Goal: Find specific page/section: Find specific page/section

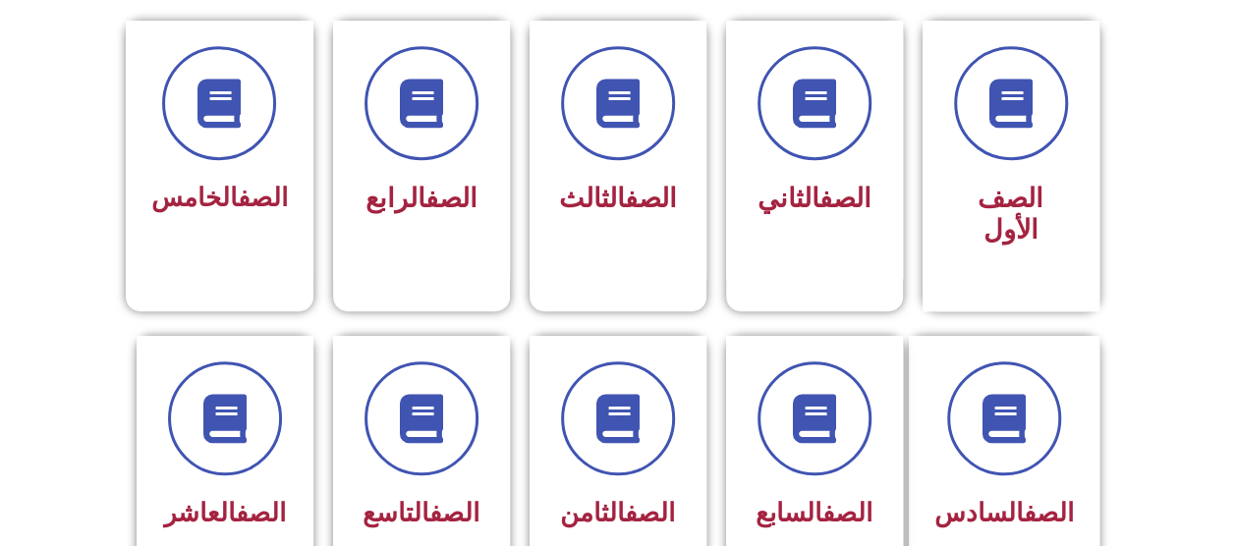
scroll to position [537, 0]
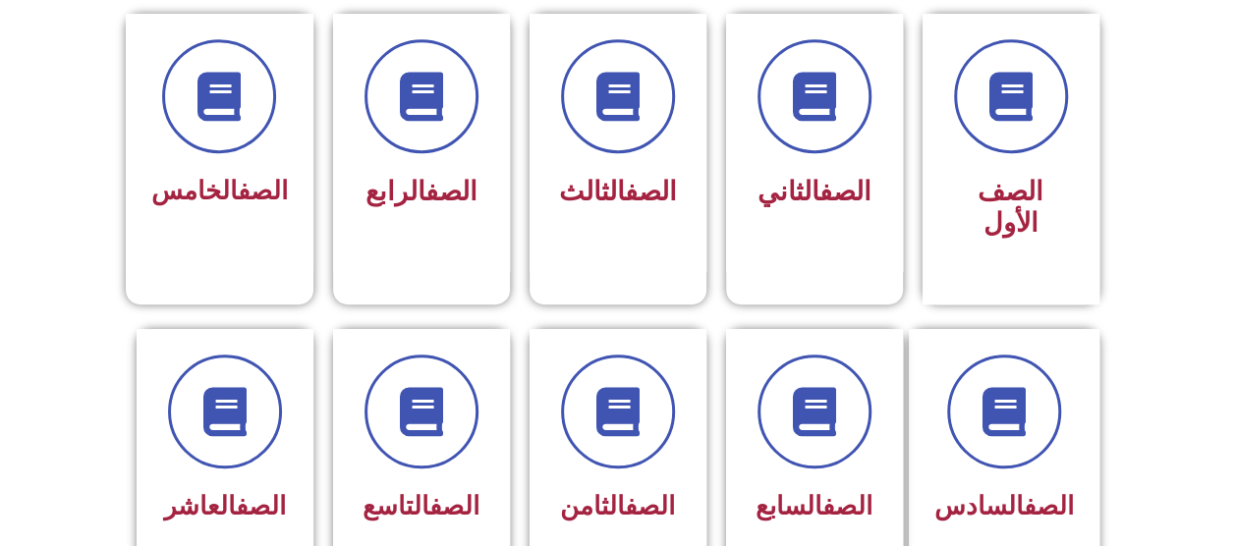
click at [429, 491] on link "الصف" at bounding box center [454, 505] width 50 height 29
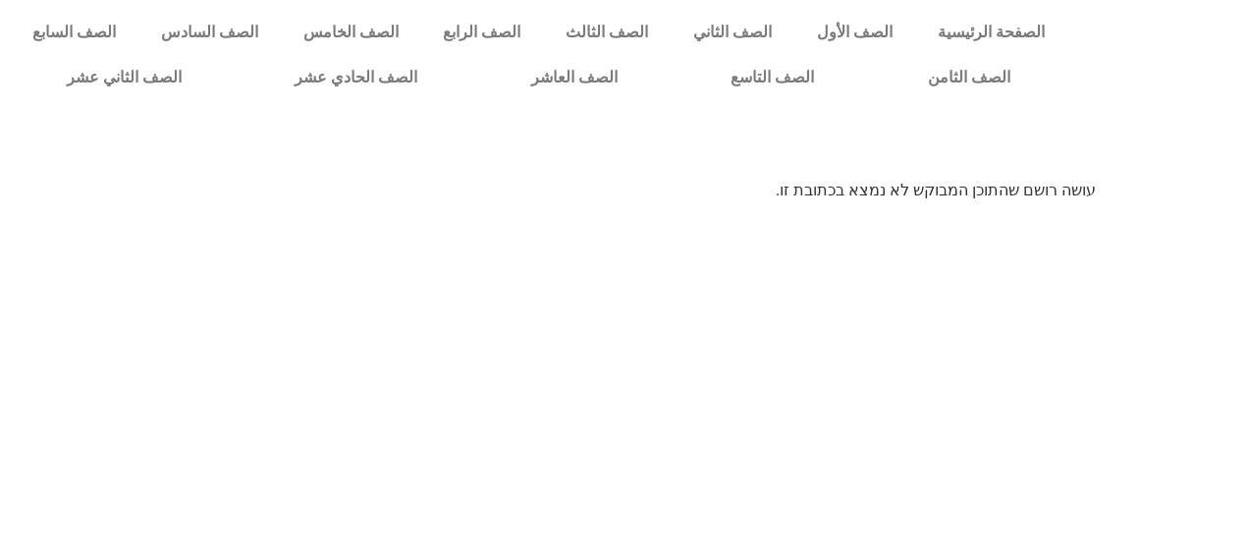
click at [977, 199] on p "עושה רושם שהתוכן המבוקש לא נמצא בכתובת זו." at bounding box center [624, 191] width 943 height 24
click at [856, 177] on div at bounding box center [624, 144] width 1249 height 69
click at [871, 83] on link "الصف التاسع" at bounding box center [772, 77] width 197 height 45
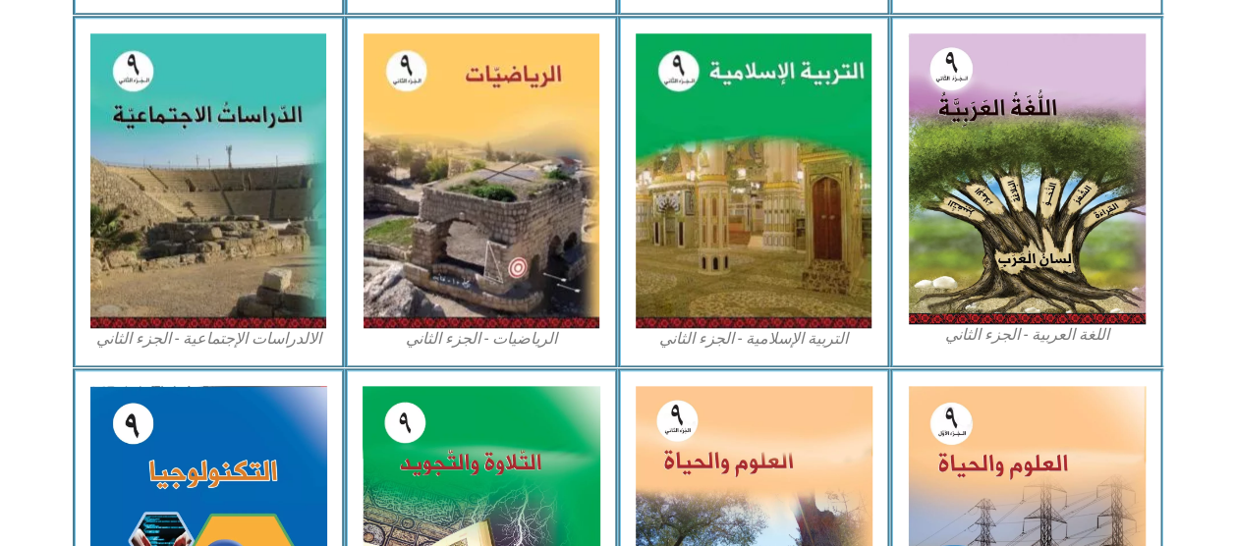
scroll to position [937, 0]
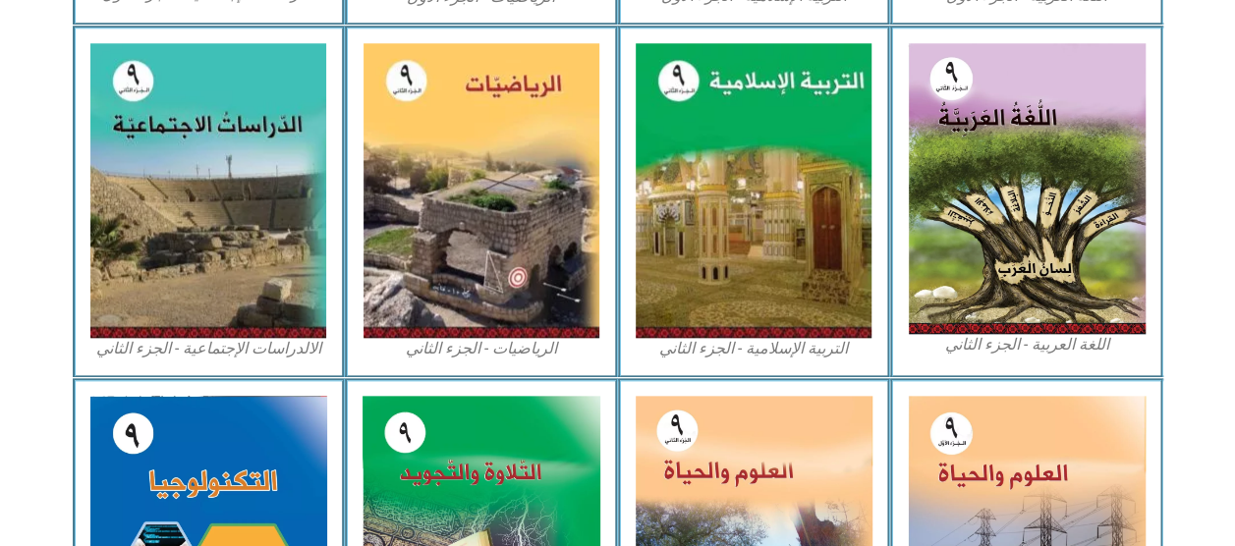
click at [1037, 295] on img at bounding box center [1026, 188] width 238 height 291
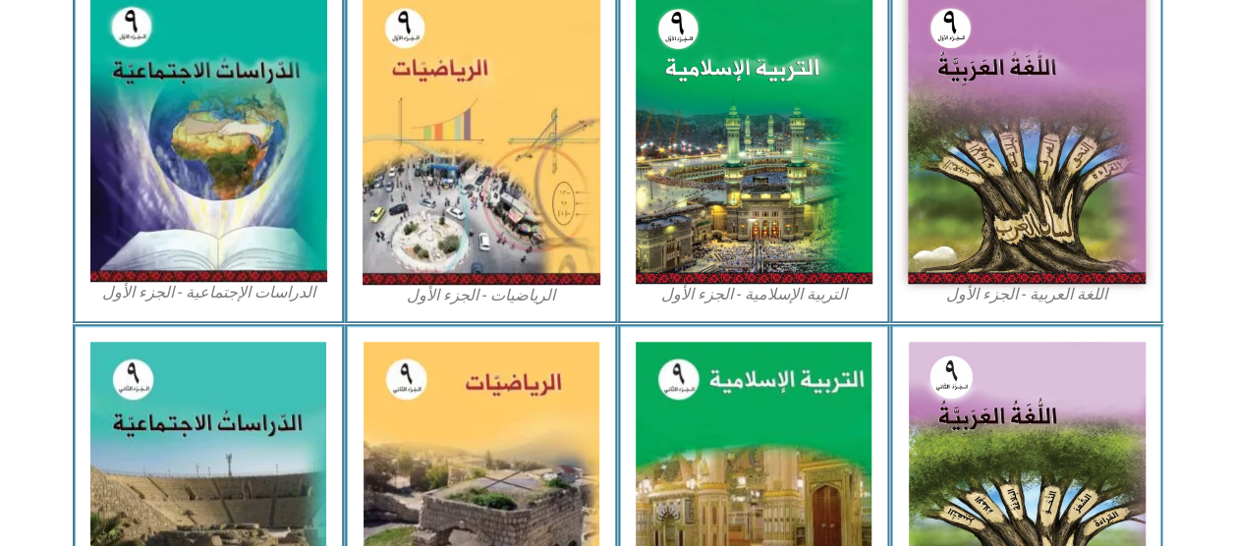
scroll to position [631, 0]
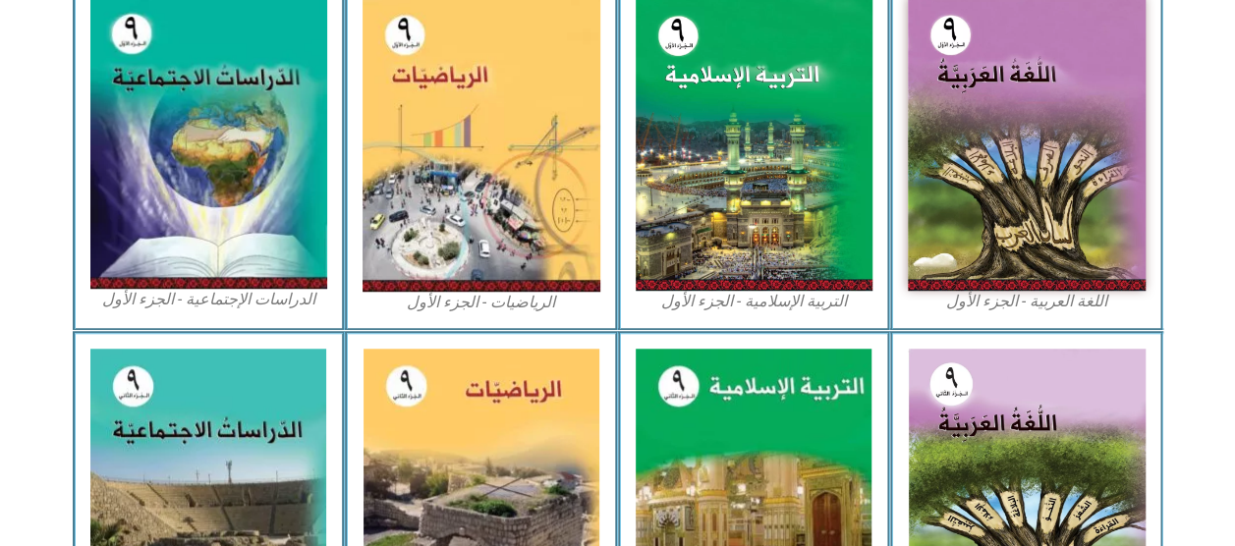
click at [1074, 281] on img at bounding box center [1026, 144] width 238 height 294
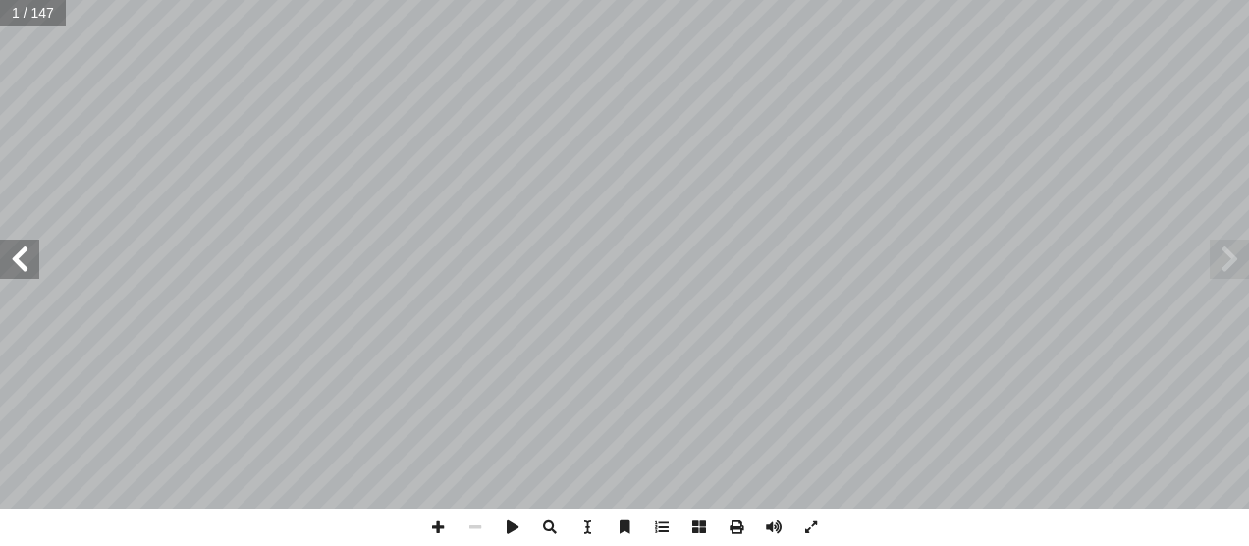
click at [6, 244] on span at bounding box center [19, 259] width 39 height 39
click at [25, 245] on span at bounding box center [19, 259] width 39 height 39
click at [37, 253] on span at bounding box center [19, 259] width 39 height 39
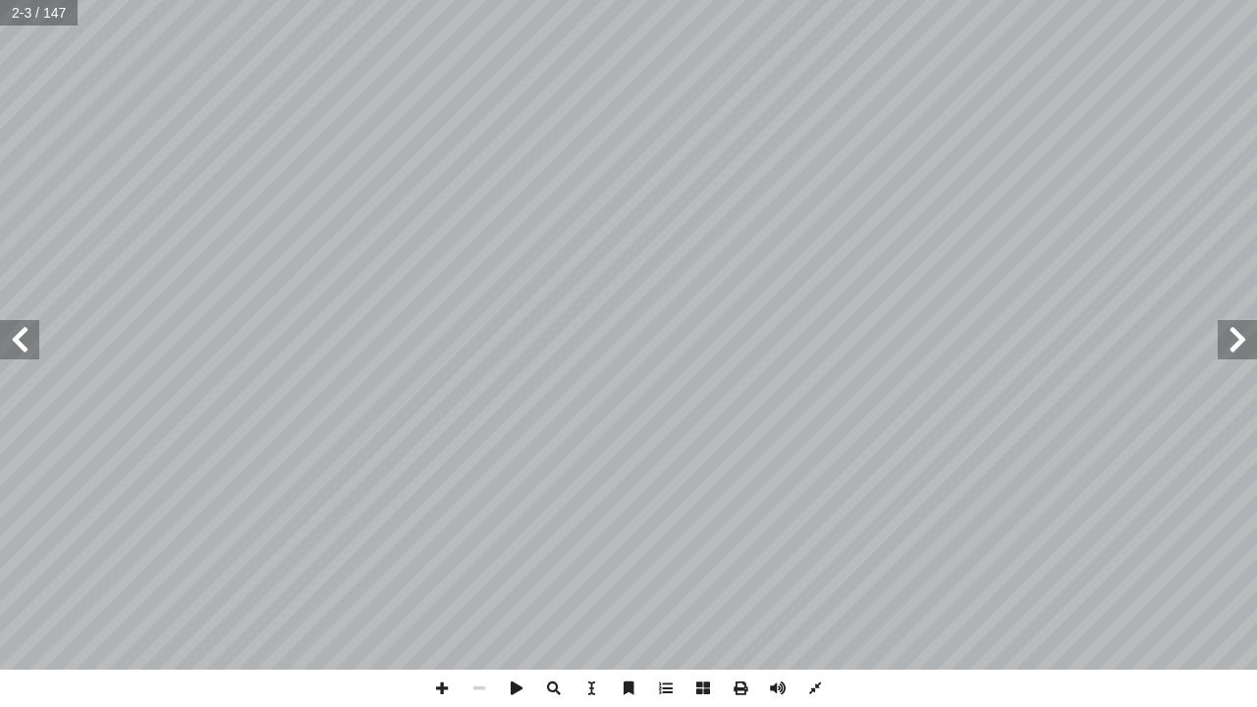
click at [16, 350] on span at bounding box center [19, 339] width 39 height 39
click at [35, 332] on span at bounding box center [19, 339] width 39 height 39
click at [26, 331] on span at bounding box center [19, 339] width 39 height 39
click at [27, 334] on span at bounding box center [19, 339] width 39 height 39
click at [9, 340] on span at bounding box center [19, 339] width 39 height 39
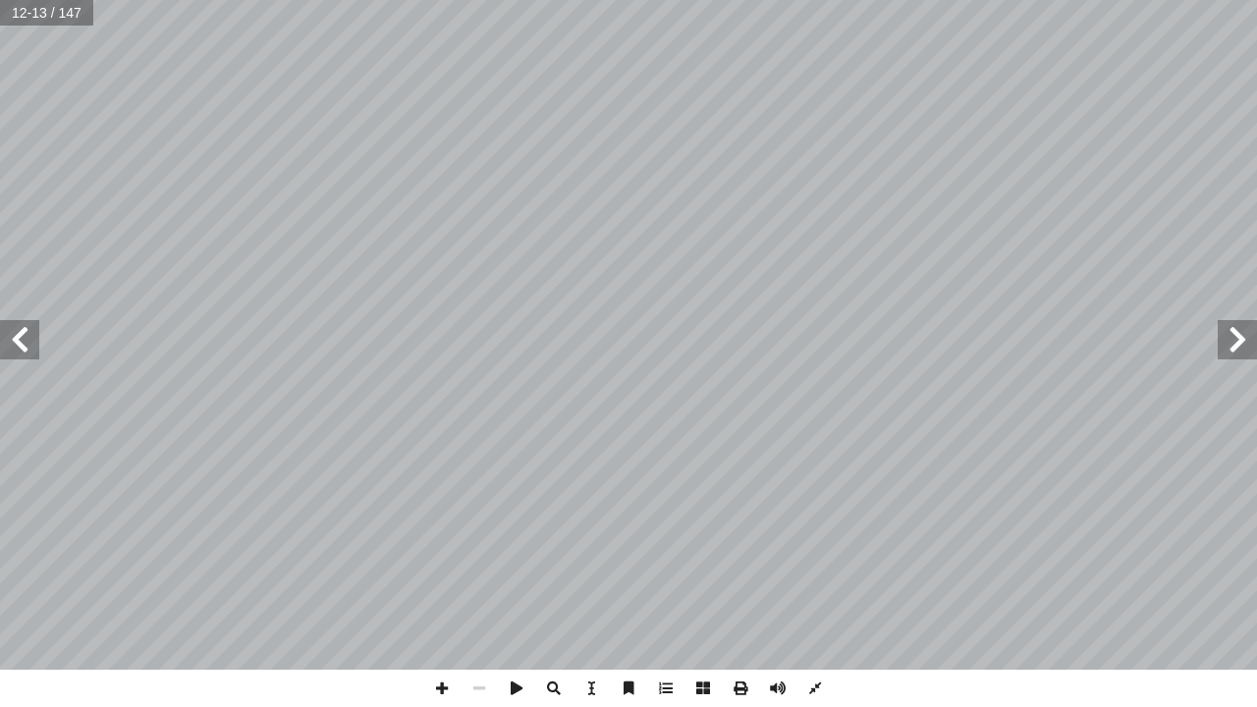
click at [11, 344] on span at bounding box center [19, 339] width 39 height 39
click at [22, 354] on span at bounding box center [19, 339] width 39 height 39
click at [14, 352] on span at bounding box center [19, 339] width 39 height 39
click at [10, 337] on span at bounding box center [19, 339] width 39 height 39
click at [11, 334] on span at bounding box center [19, 339] width 39 height 39
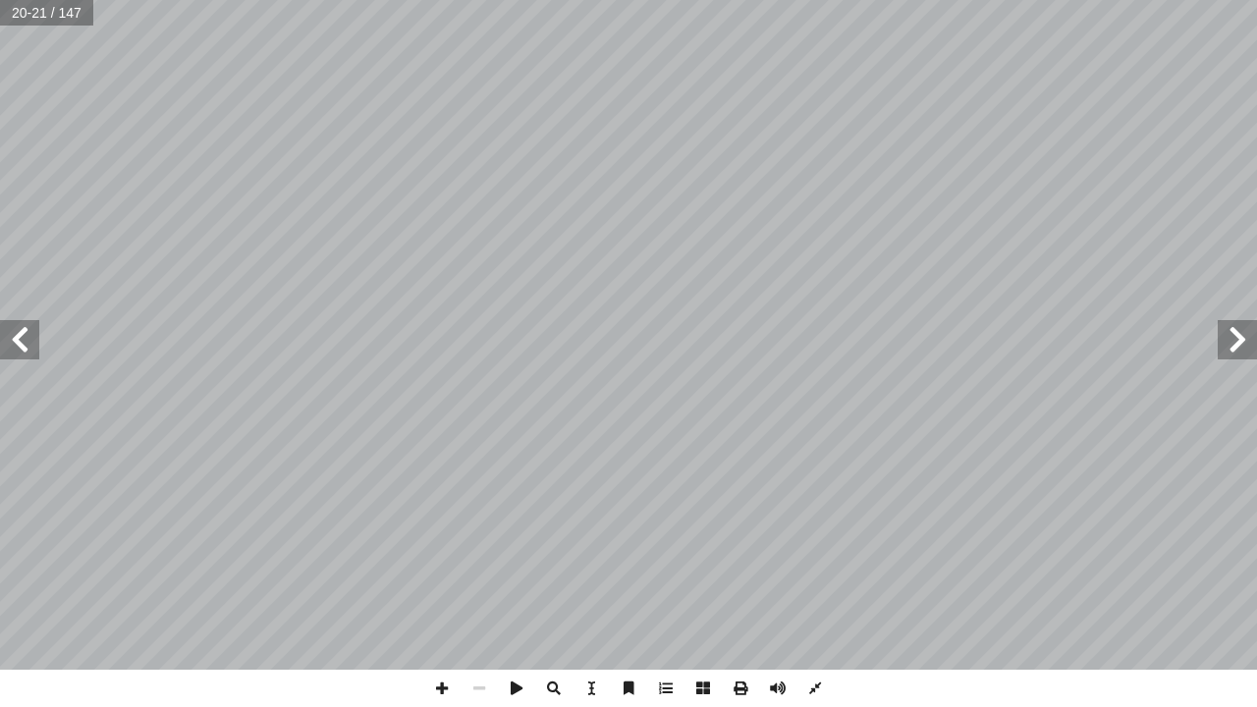
click at [1235, 354] on span at bounding box center [1237, 339] width 39 height 39
click at [1229, 343] on span at bounding box center [1237, 339] width 39 height 39
click at [1234, 347] on span at bounding box center [1237, 339] width 39 height 39
click at [26, 326] on span at bounding box center [19, 339] width 39 height 39
click at [22, 341] on span at bounding box center [19, 339] width 39 height 39
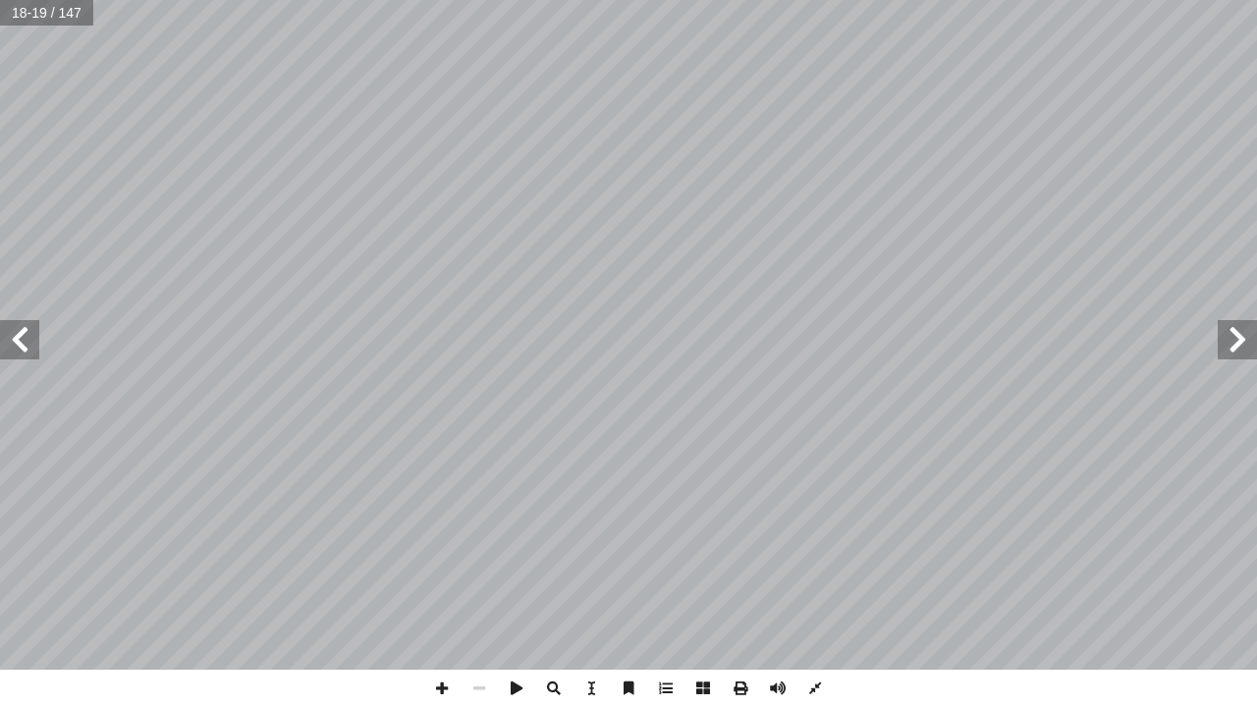
click at [1235, 344] on span at bounding box center [1237, 339] width 39 height 39
click at [1235, 346] on span at bounding box center [1237, 339] width 39 height 39
click at [1233, 347] on span at bounding box center [1237, 339] width 39 height 39
click at [1230, 346] on span at bounding box center [1237, 339] width 39 height 39
click at [1241, 345] on span at bounding box center [1237, 339] width 39 height 39
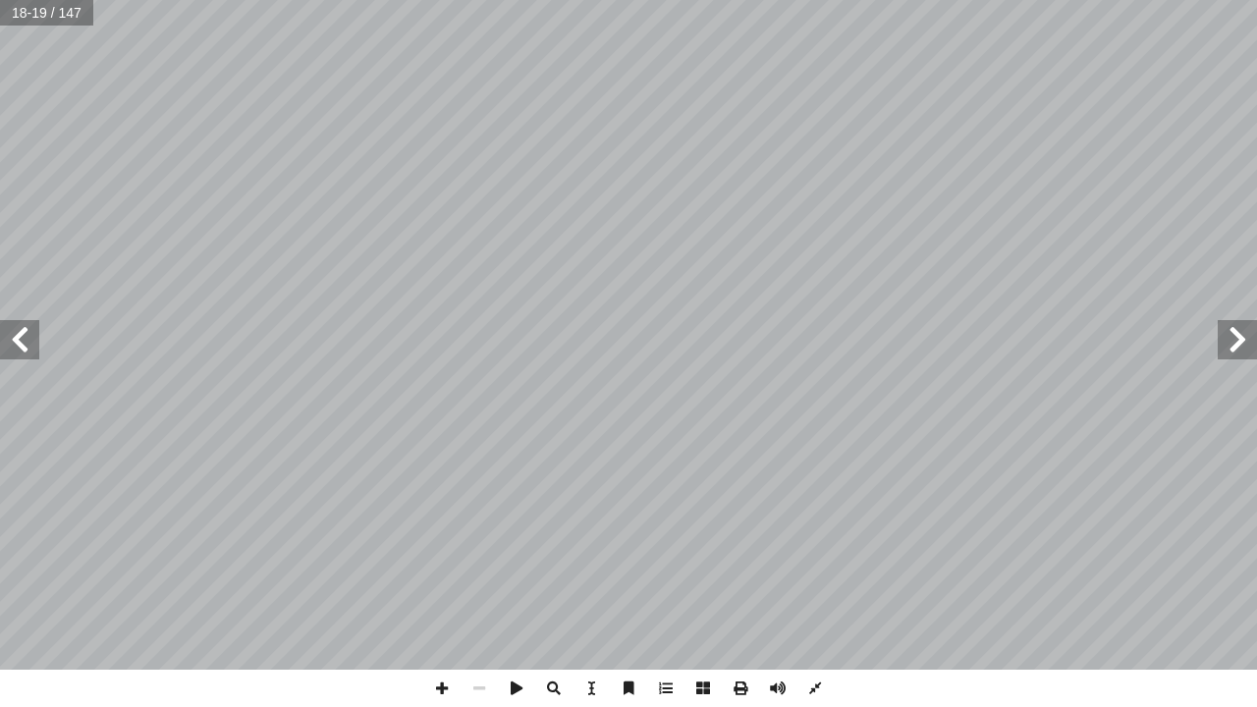
click at [1237, 344] on span at bounding box center [1237, 339] width 39 height 39
click at [1241, 344] on span at bounding box center [1237, 339] width 39 height 39
click at [14, 356] on span at bounding box center [19, 339] width 39 height 39
click at [32, 348] on span at bounding box center [19, 339] width 39 height 39
click at [11, 340] on span at bounding box center [19, 339] width 39 height 39
